Goal: Task Accomplishment & Management: Use online tool/utility

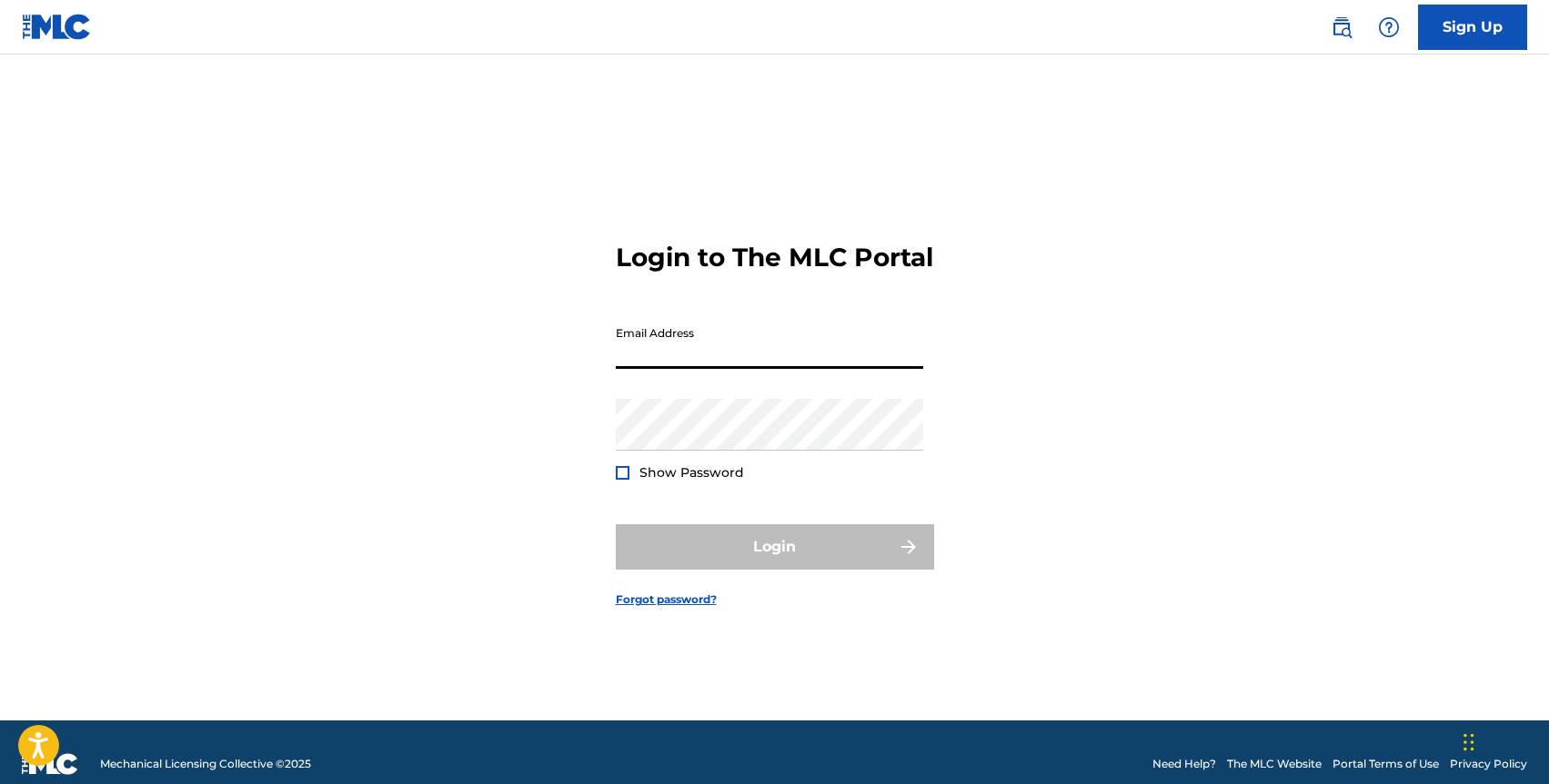
click at [672, 355] on input "Email Address" at bounding box center [769, 343] width 308 height 51
click at [663, 369] on input "Email Address" at bounding box center [769, 343] width 308 height 51
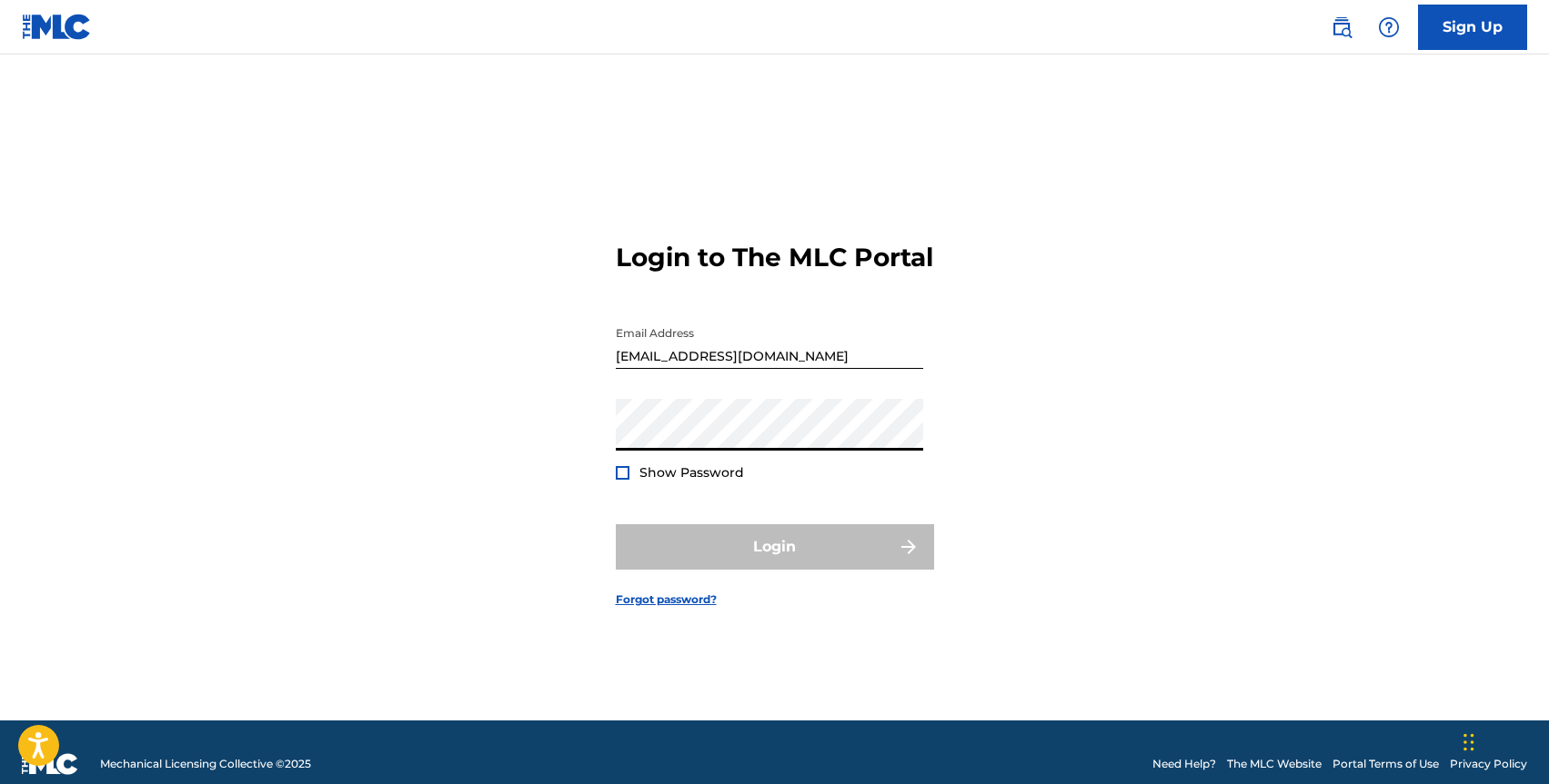
type input "[EMAIL_ADDRESS][DOMAIN_NAME]"
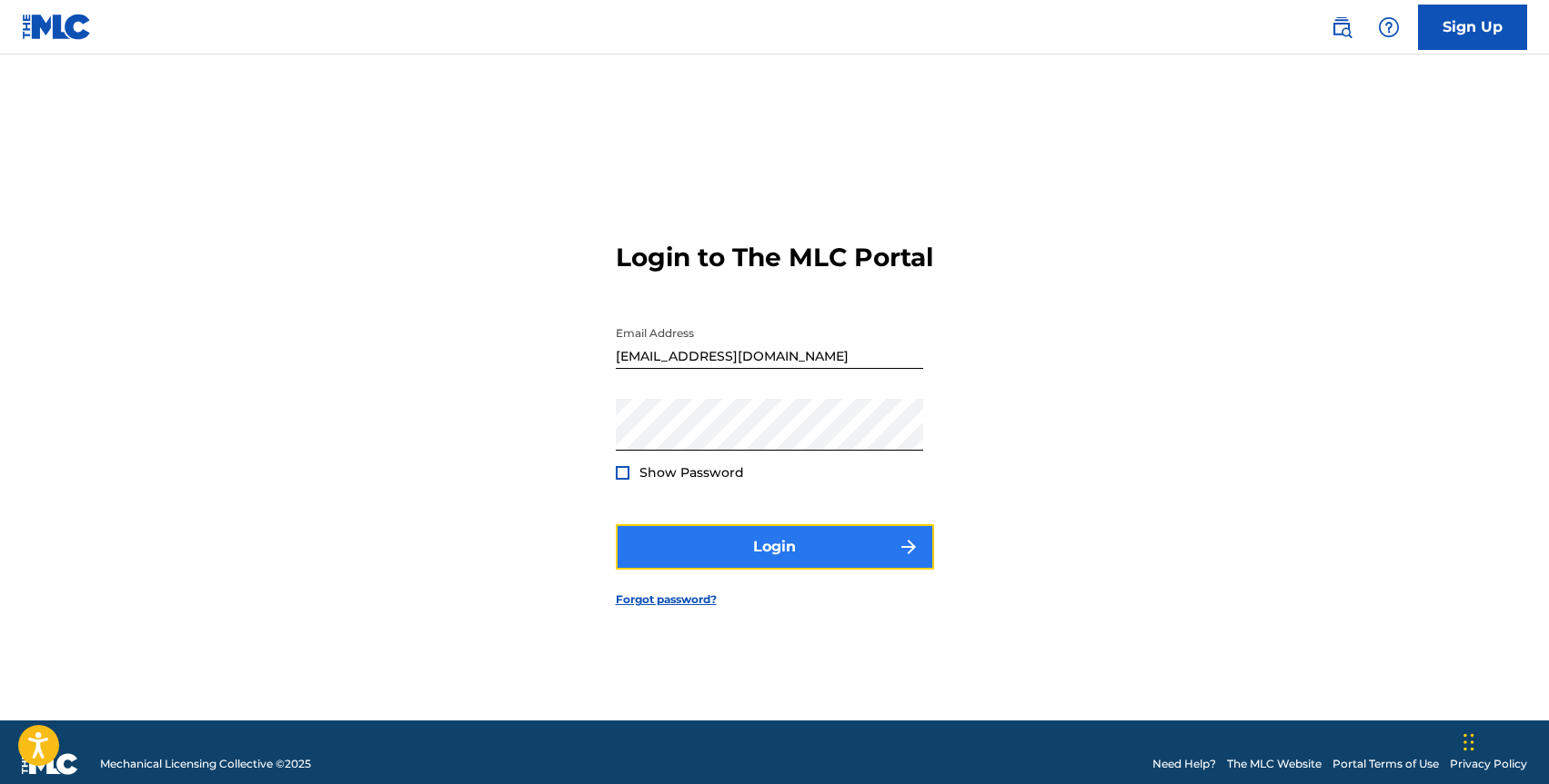
click at [783, 557] on button "Login" at bounding box center [775, 547] width 318 height 46
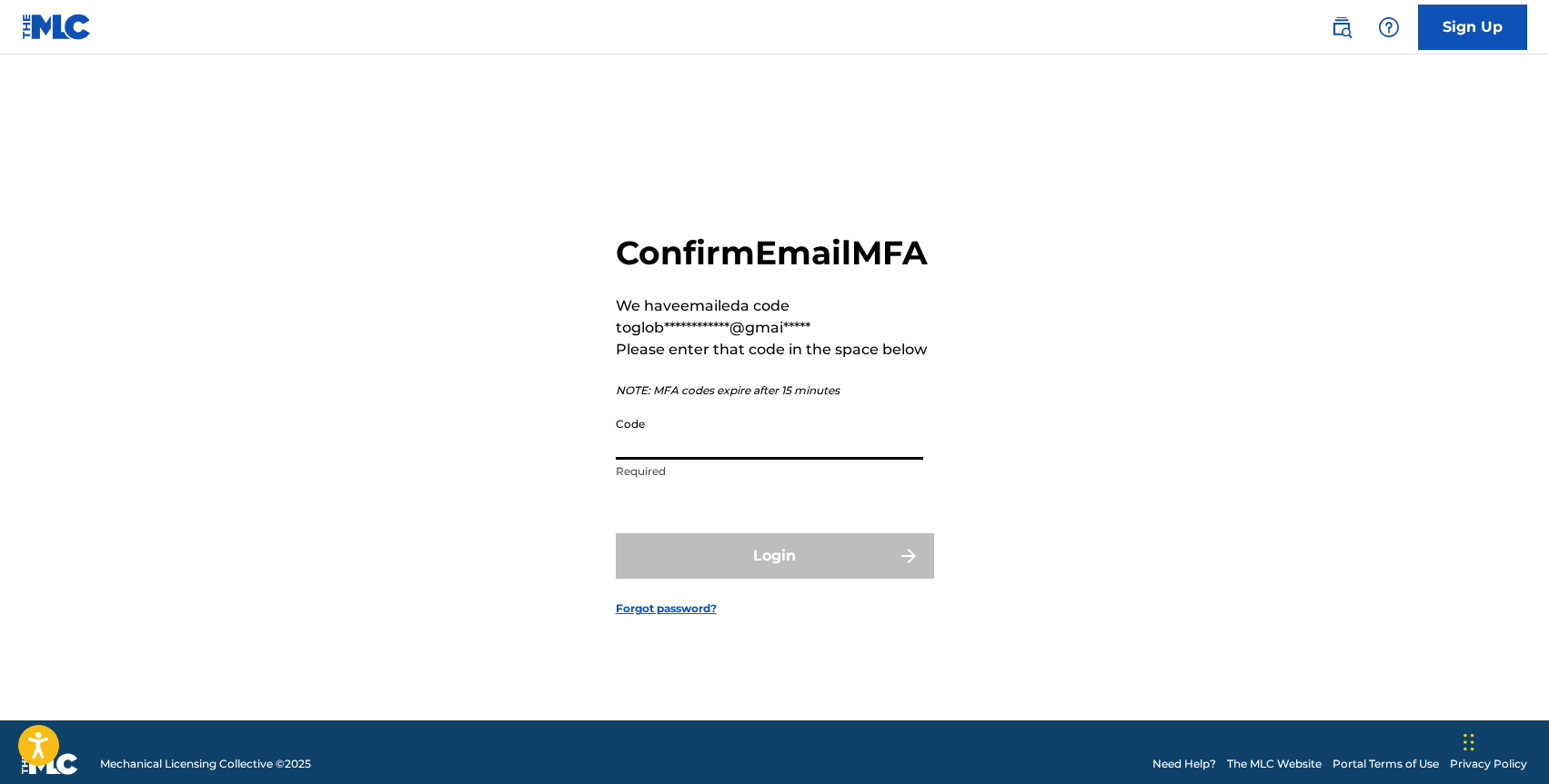
click at [732, 460] on input "Code" at bounding box center [769, 434] width 308 height 51
click at [770, 460] on input "Code" at bounding box center [769, 434] width 308 height 51
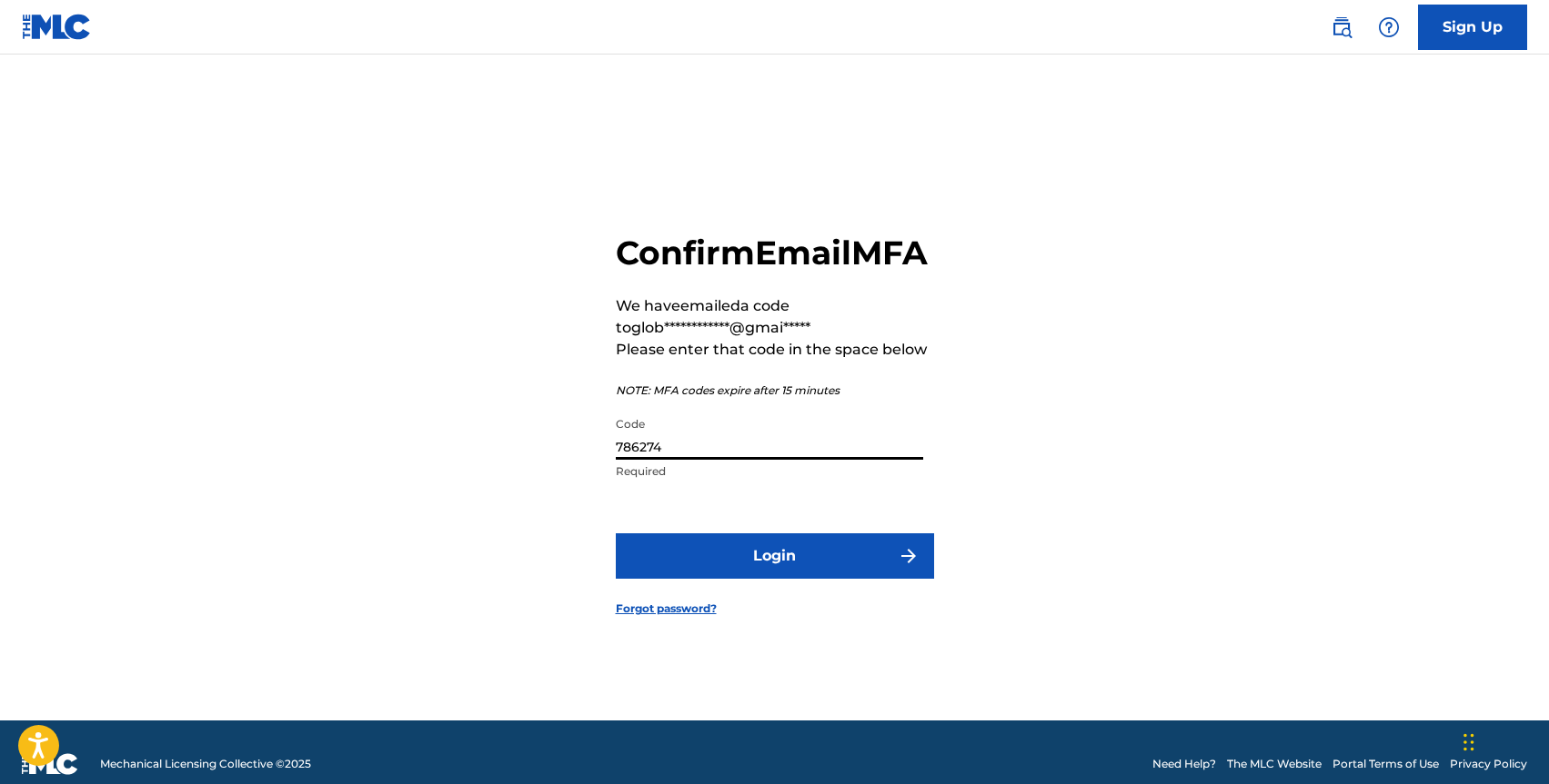
type input "786274"
click at [616, 534] on button "Login" at bounding box center [775, 557] width 318 height 46
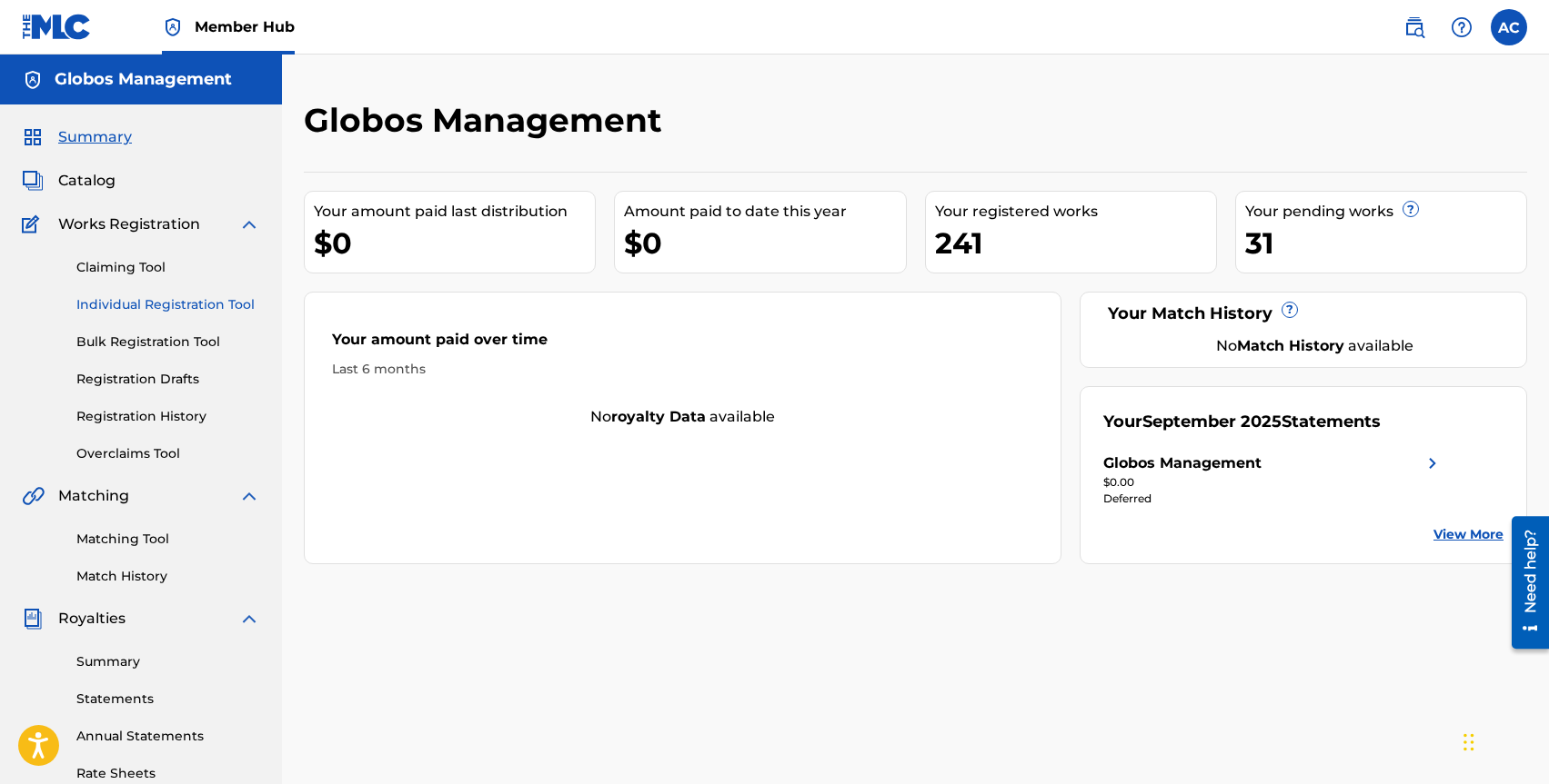
click at [152, 299] on link "Individual Registration Tool" at bounding box center [168, 304] width 184 height 19
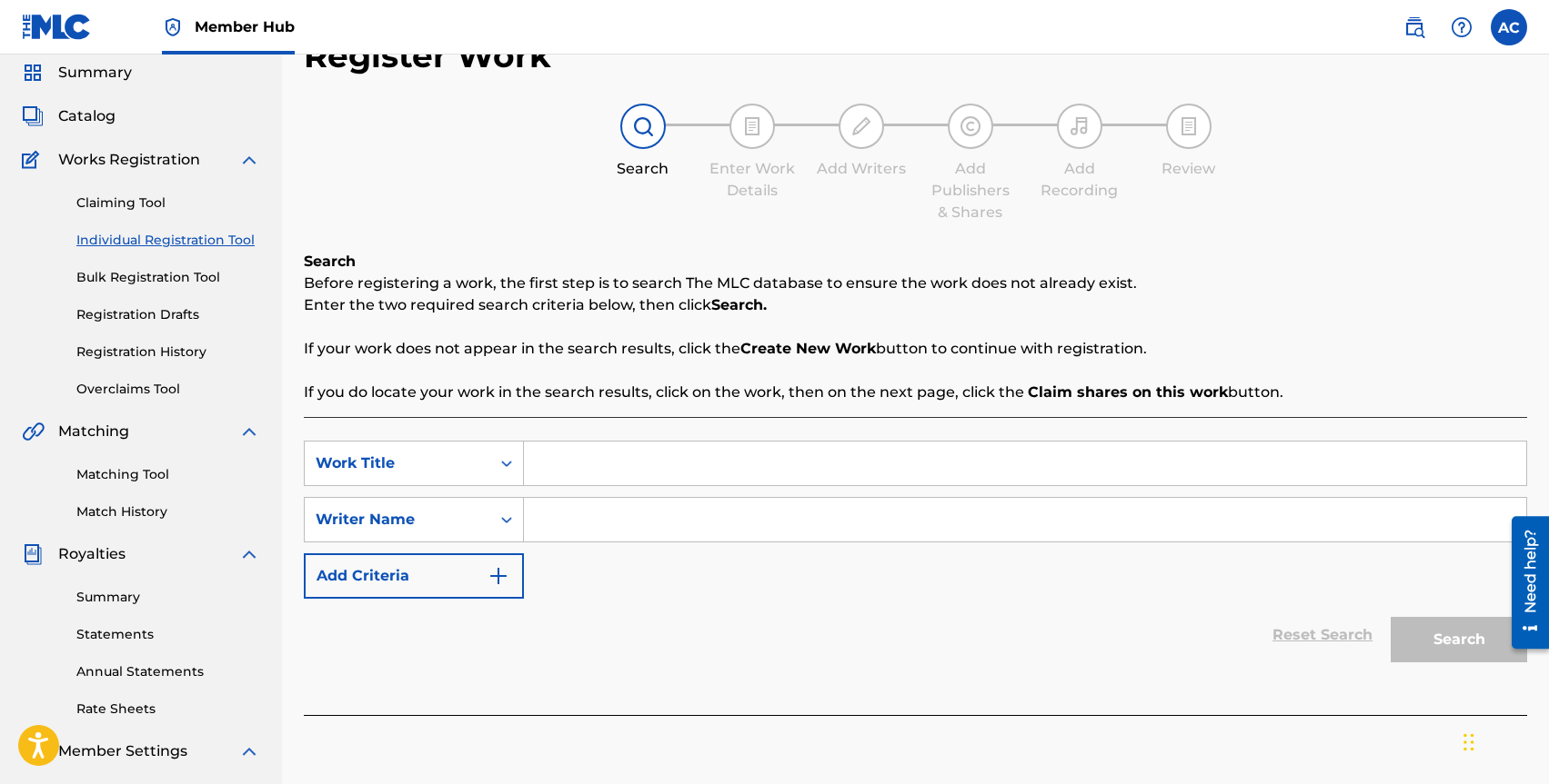
scroll to position [66, 0]
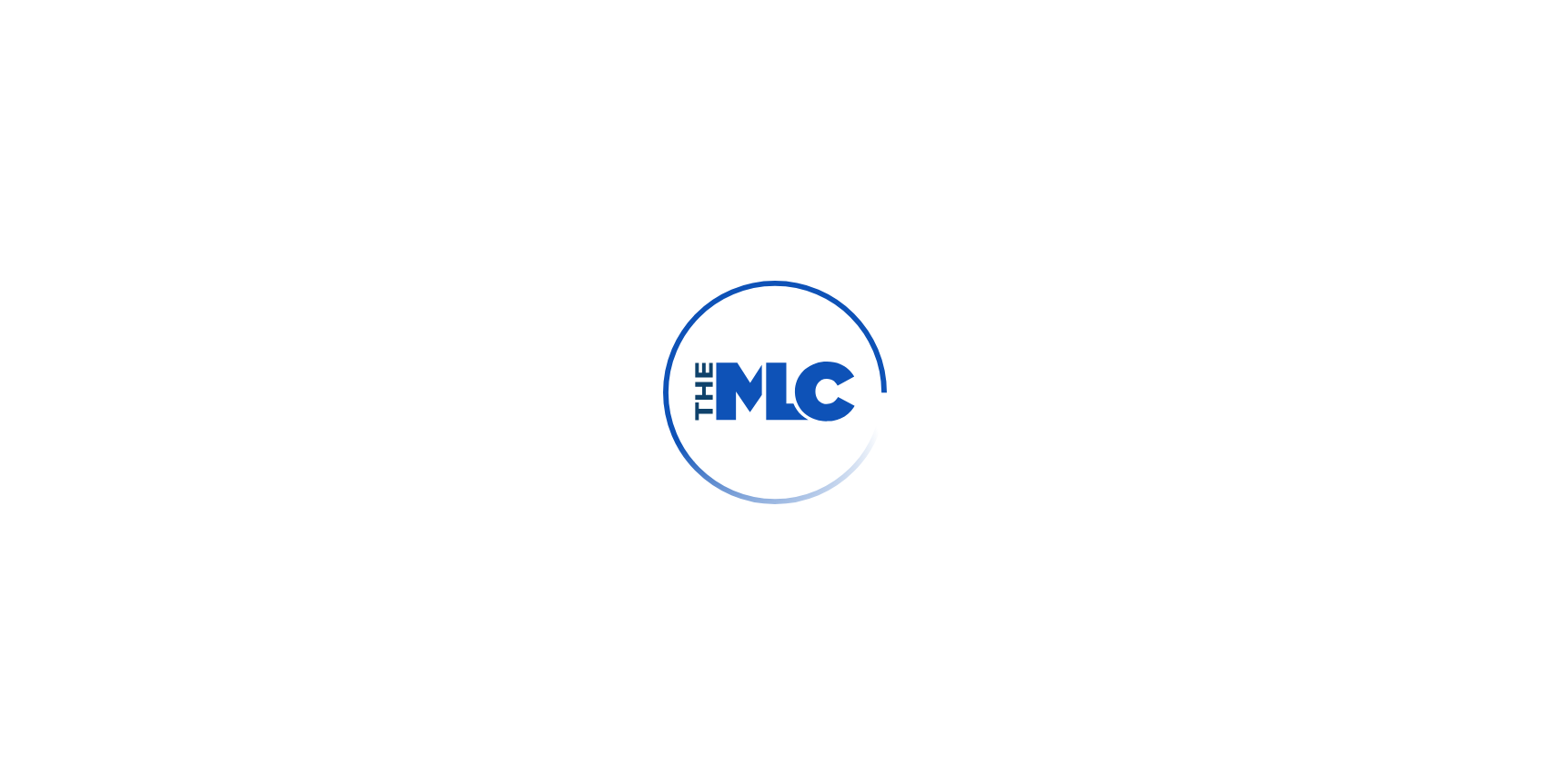
click at [560, 299] on div at bounding box center [774, 392] width 1549 height 784
